Goal: Understand process/instructions

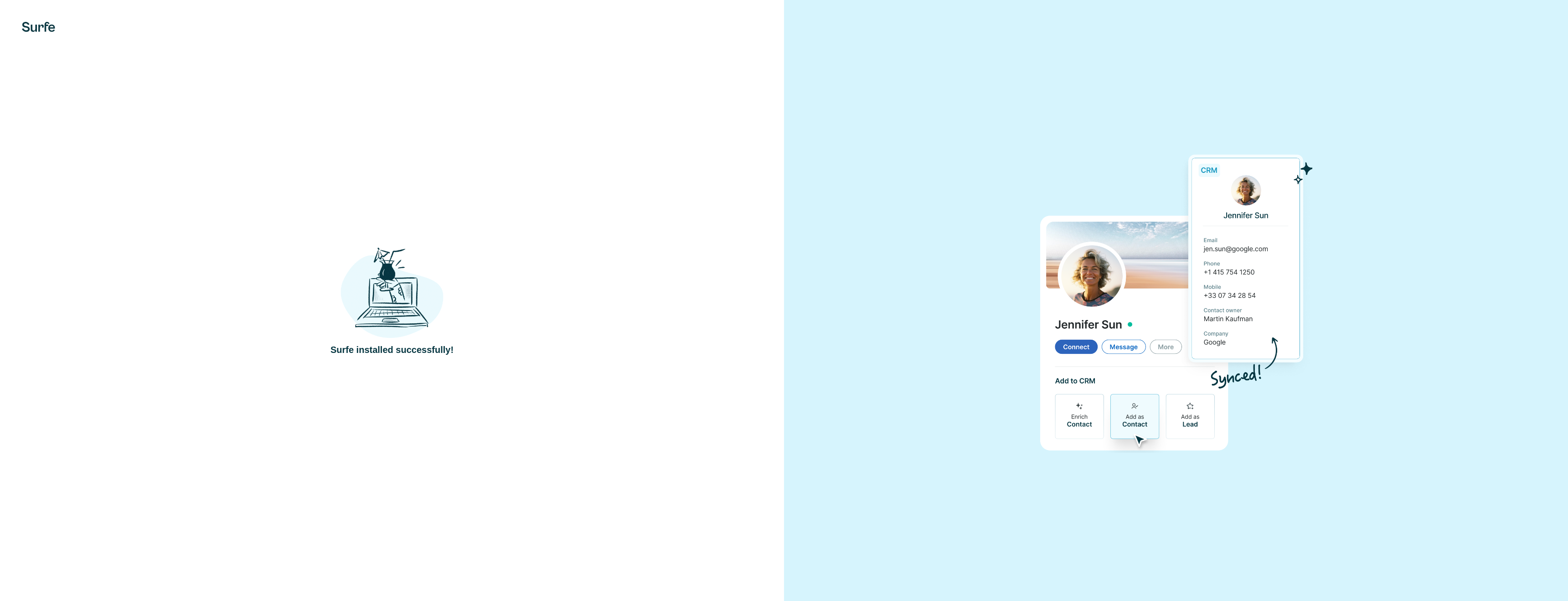
click at [604, 359] on div "Surfe installed successfully!" at bounding box center [392, 300] width 784 height 601
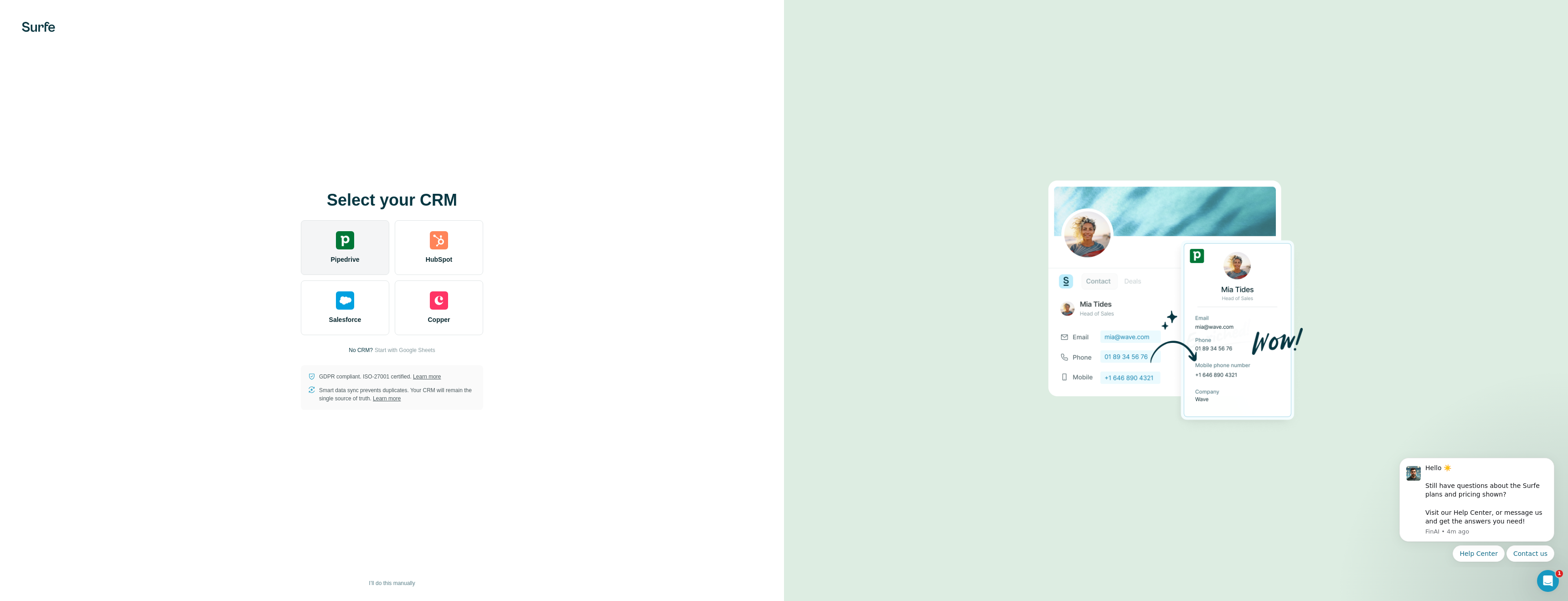
click at [347, 246] on img at bounding box center [345, 241] width 18 height 18
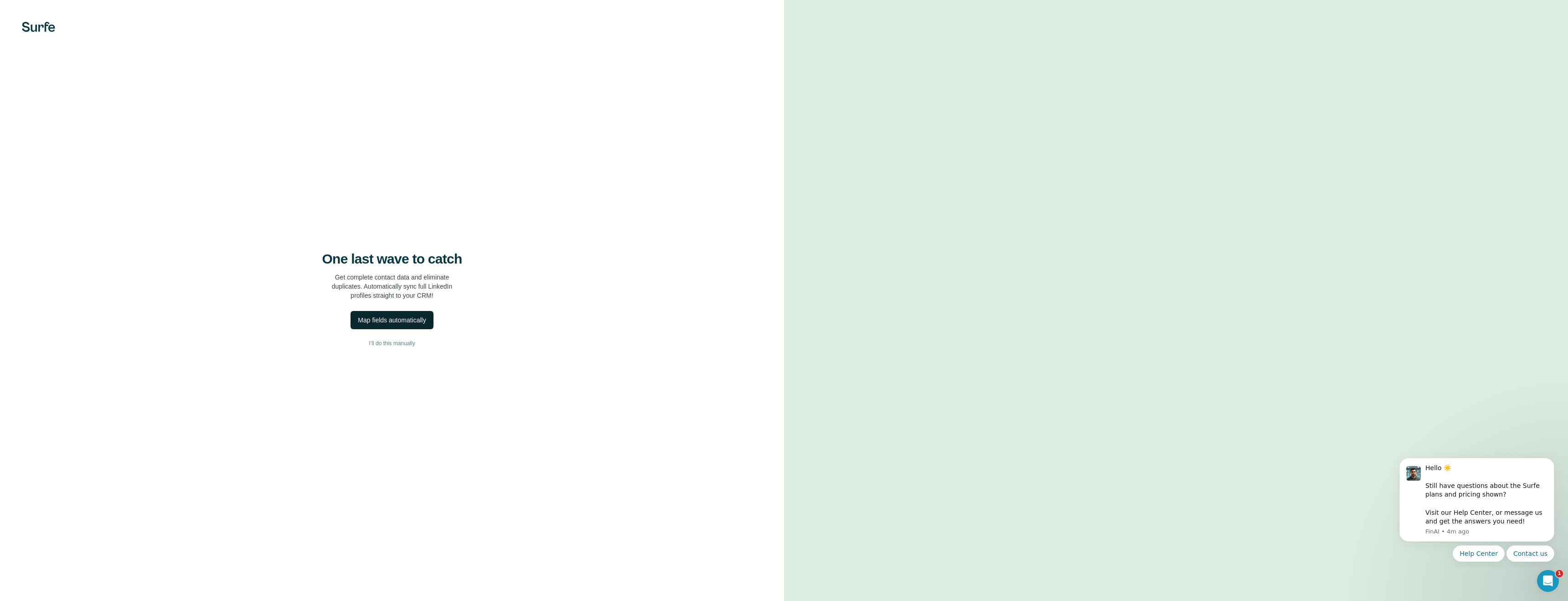
click at [402, 323] on div "Map fields automatically" at bounding box center [392, 320] width 68 height 9
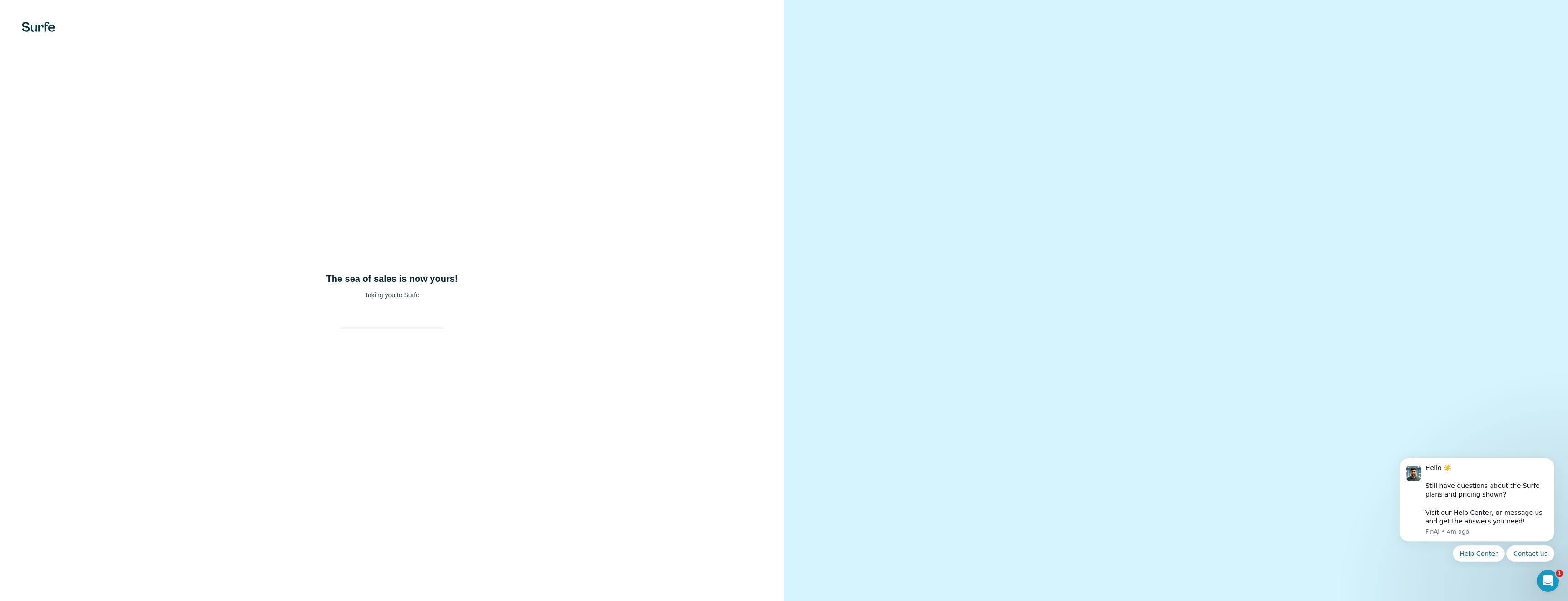
click at [1049, 382] on video at bounding box center [1175, 301] width 328 height 164
